Goal: Task Accomplishment & Management: Manage account settings

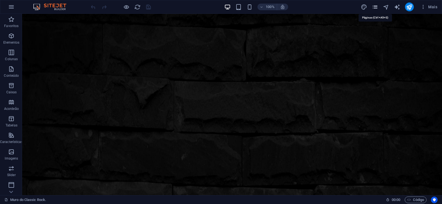
click at [376, 6] on icon "pages" at bounding box center [375, 7] width 6 height 6
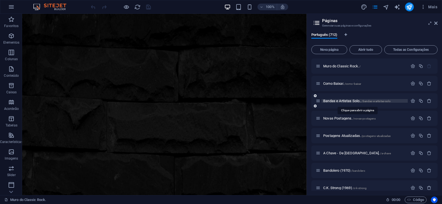
click at [340, 99] on span "Bandas e Artistas Solo.. /bandas-e-artistas-solo" at bounding box center [356, 101] width 67 height 4
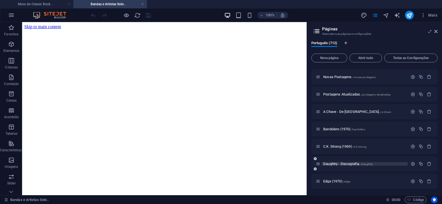
click at [337, 164] on span "Daughtry - Discografia. /daughtry" at bounding box center [348, 164] width 50 height 4
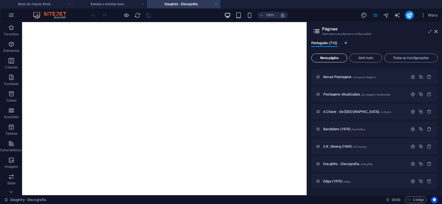
click at [327, 57] on span "Nova página" at bounding box center [329, 57] width 31 height 3
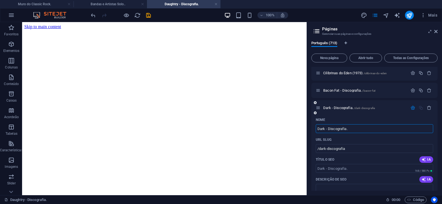
type input "Dark - Discografia."
type input "/dark-discografia"
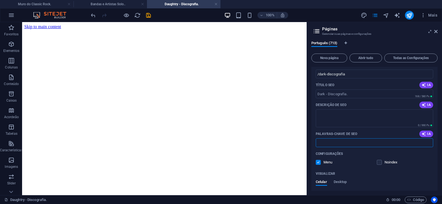
paste input "Dark - Discografia. Download."
type input "Dark - Discografia. Download."
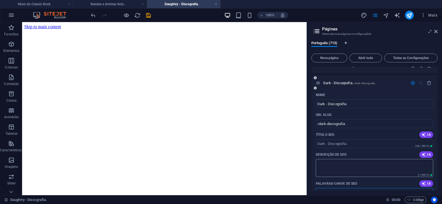
click at [355, 167] on textarea "Descrição de SEO" at bounding box center [374, 168] width 117 height 18
paste textarea "Criando um esqueleto musical que tem tanto em comum com os [DEMOGRAPHIC_DATA] q…"
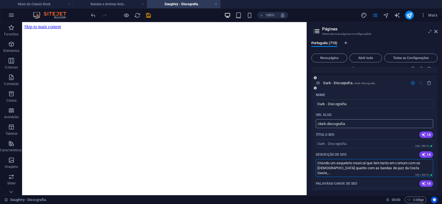
type textarea "Criando um esqueleto musical que tem tanto em comum com os [DEMOGRAPHIC_DATA] q…"
drag, startPoint x: 326, startPoint y: 126, endPoint x: 318, endPoint y: 128, distance: 7.8
click at [318, 128] on input "/dark-discografia" at bounding box center [374, 123] width 117 height 9
click at [335, 125] on input "/dark-discografia" at bounding box center [374, 123] width 117 height 9
click at [327, 125] on input "/dark-discografia" at bounding box center [374, 123] width 117 height 9
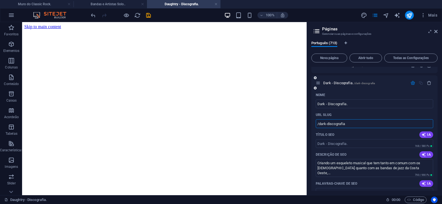
drag, startPoint x: 327, startPoint y: 125, endPoint x: 361, endPoint y: 125, distance: 34.3
click at [361, 125] on input "/dark-discografia" at bounding box center [374, 123] width 117 height 9
type input "/dark"
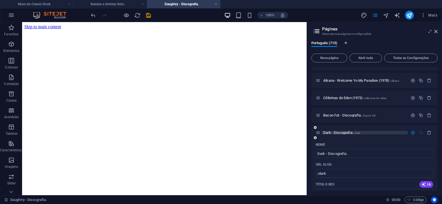
click at [345, 132] on span "Dark - Discografia. /dark" at bounding box center [341, 133] width 37 height 4
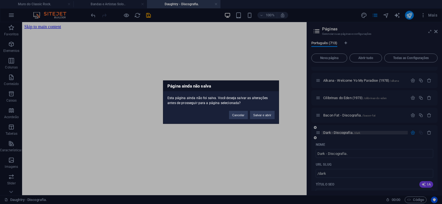
click at [261, 117] on button "Salvar e abrir" at bounding box center [262, 115] width 25 height 8
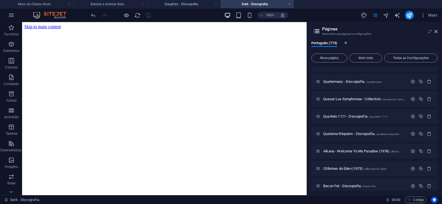
scroll to position [0, 0]
click at [0, 0] on icon at bounding box center [0, 0] width 0 height 0
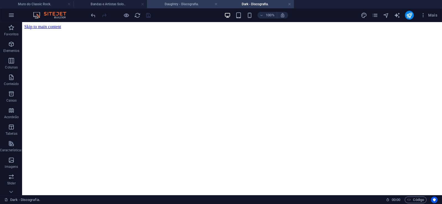
click at [186, 3] on h4 "Daughtry - Discografia." at bounding box center [184, 4] width 74 height 6
click figure
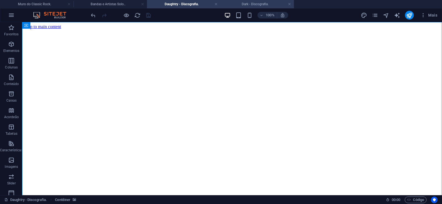
click at [252, 1] on li "Dark - Discografia." at bounding box center [258, 4] width 74 height 8
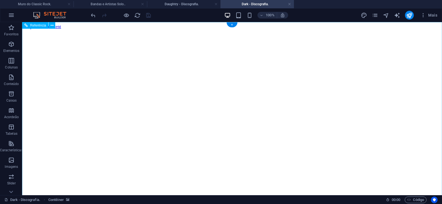
click at [32, 29] on figure at bounding box center [232, 29] width 416 height 0
drag, startPoint x: 417, startPoint y: 98, endPoint x: 441, endPoint y: 200, distance: 104.7
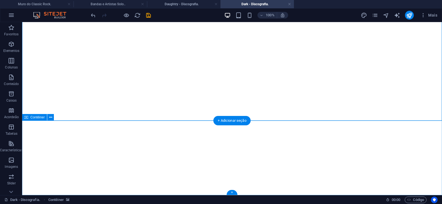
click div "Solte o conteúdo aqui ou Adicionar elementos Colar área de transferência"
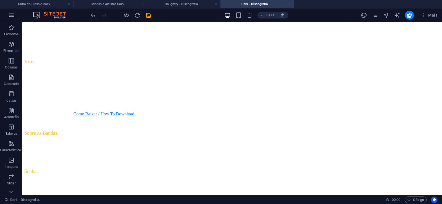
scroll to position [0, 0]
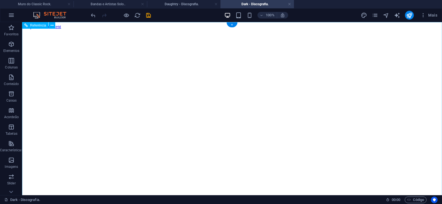
click figure
click div "Daughtry - Discografia."
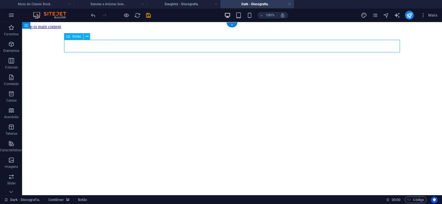
click div "Daughtry - Discografia."
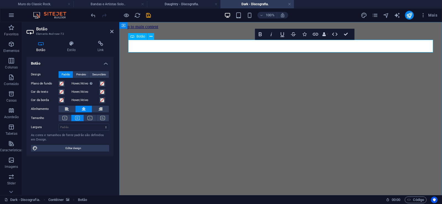
scroll to position [0, 4]
click div "Daughtry é uma banda norte-americana de rock liderada pelo ex-participante do p…"
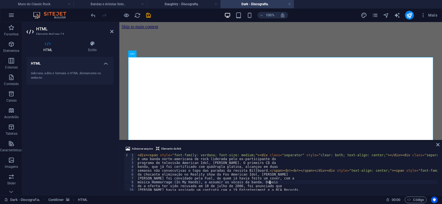
type textarea "música Hemmorrage (In My Hands), a assumir os vocais da banda. Depois"
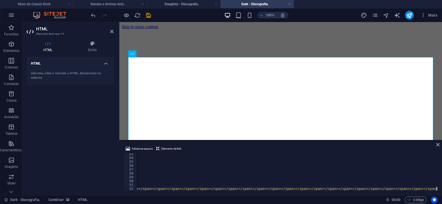
scroll to position [0, 15269]
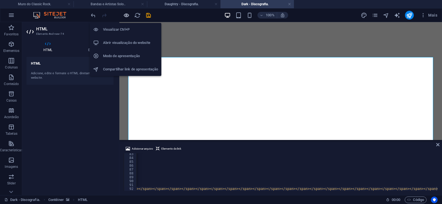
click at [125, 14] on icon "button" at bounding box center [126, 15] width 6 height 6
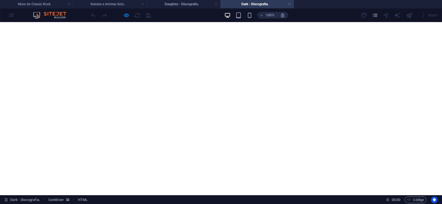
scroll to position [1122, 0]
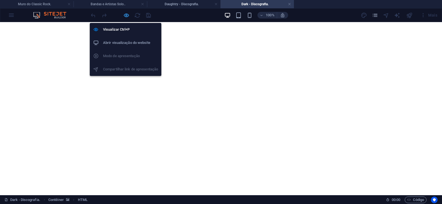
click at [127, 15] on icon "button" at bounding box center [126, 15] width 6 height 6
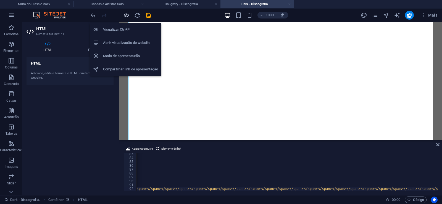
scroll to position [0, 15247]
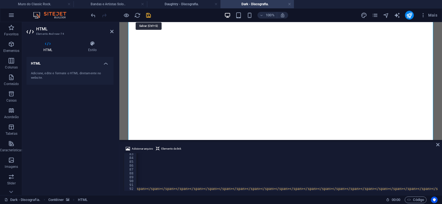
click at [148, 17] on icon "save" at bounding box center [148, 15] width 6 height 6
click at [290, 5] on link at bounding box center [289, 4] width 3 height 5
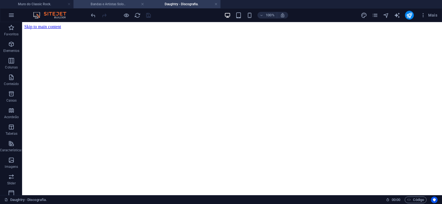
click at [112, 2] on h4 "Bandas e Artistas Solo.." at bounding box center [111, 4] width 74 height 6
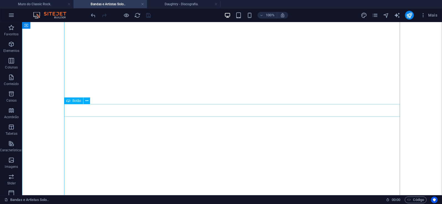
scroll to position [2340, 0]
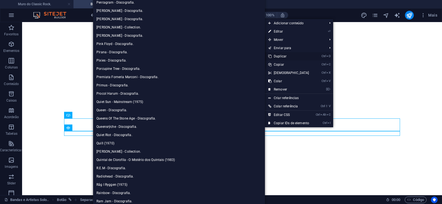
click at [277, 56] on link "Ctrl D Duplicar" at bounding box center [289, 56] width 48 height 8
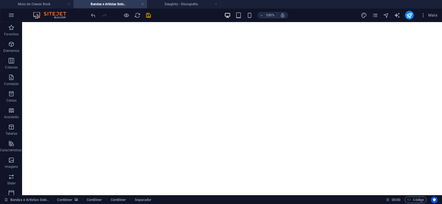
drag, startPoint x: 263, startPoint y: 147, endPoint x: 260, endPoint y: 138, distance: 9.5
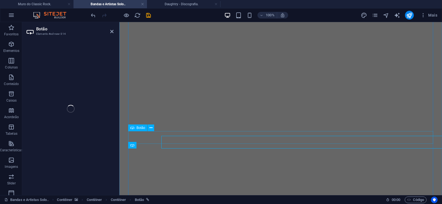
select select "px"
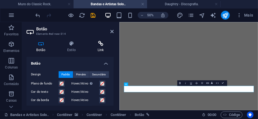
click at [101, 49] on h4 "Link" at bounding box center [101, 47] width 26 height 12
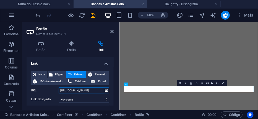
drag, startPoint x: 82, startPoint y: 93, endPoint x: 92, endPoint y: 92, distance: 10.8
click at [92, 92] on input "[URL][DOMAIN_NAME]" at bounding box center [84, 90] width 51 height 7
paste input "rk"
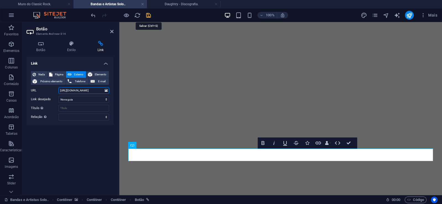
type input "[URL][DOMAIN_NAME]"
click at [150, 17] on icon "save" at bounding box center [148, 15] width 6 height 6
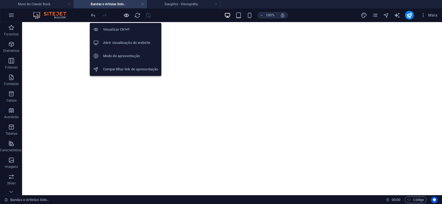
drag, startPoint x: 126, startPoint y: 15, endPoint x: 114, endPoint y: 54, distance: 40.7
click at [126, 15] on icon "button" at bounding box center [126, 15] width 6 height 6
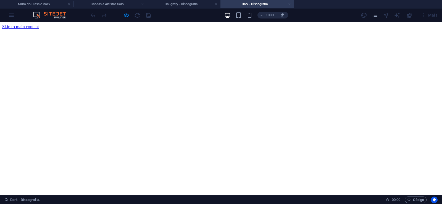
scroll to position [0, 0]
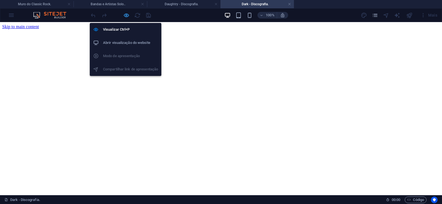
click at [127, 14] on icon "button" at bounding box center [126, 15] width 6 height 6
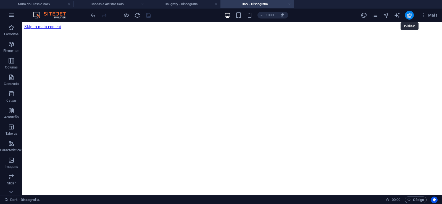
drag, startPoint x: 411, startPoint y: 15, endPoint x: 181, endPoint y: 135, distance: 259.6
click at [411, 15] on icon "publish" at bounding box center [409, 15] width 6 height 6
